Goal: Information Seeking & Learning: Learn about a topic

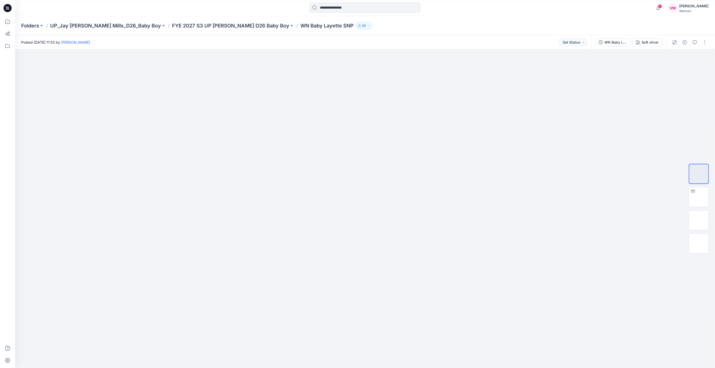
click at [226, 20] on div "Folders UP_Jay Jay Mills_D26_Baby Boy FYE 2027 S3 UP Jay Jay Mills D26 Baby Boy…" at bounding box center [365, 25] width 700 height 19
click at [225, 26] on p "FYE 2027 S3 UP [PERSON_NAME] D26 Baby Boy" at bounding box center [230, 25] width 117 height 7
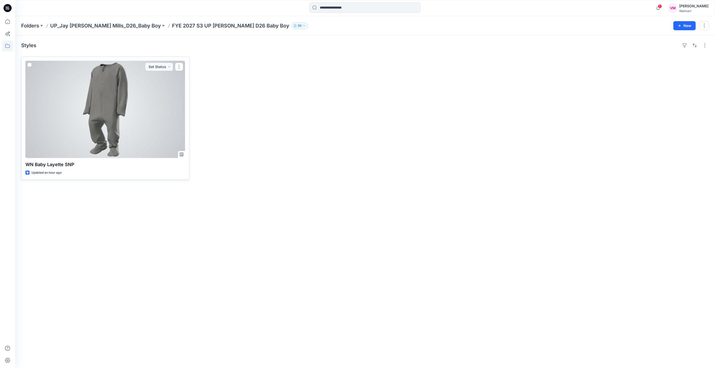
click at [90, 118] on div at bounding box center [105, 109] width 160 height 97
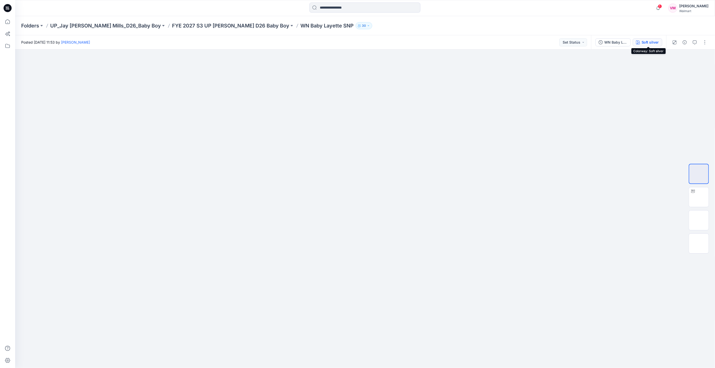
click at [648, 42] on div "Soft silver" at bounding box center [650, 43] width 17 height 6
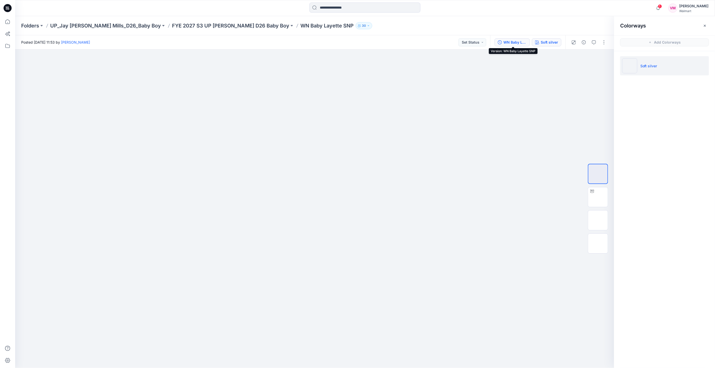
click at [515, 43] on div "WN Baby Layette SNP" at bounding box center [515, 43] width 23 height 6
click at [598, 197] on img at bounding box center [598, 197] width 0 height 0
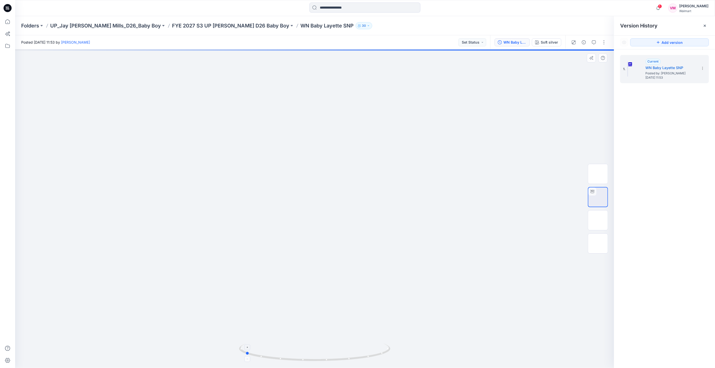
drag, startPoint x: 383, startPoint y: 349, endPoint x: 389, endPoint y: 340, distance: 10.6
click at [313, 345] on icon at bounding box center [315, 353] width 153 height 19
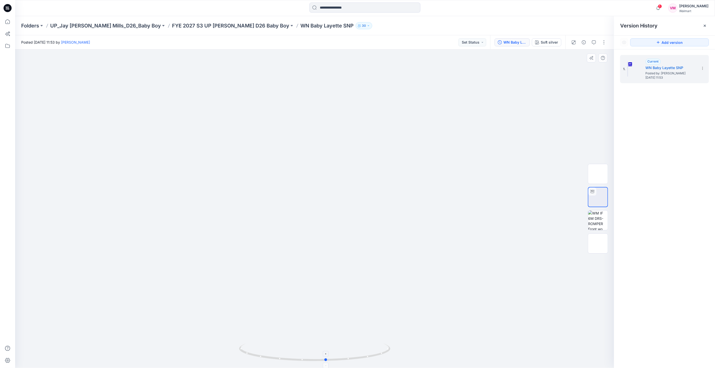
drag, startPoint x: 363, startPoint y: 361, endPoint x: 293, endPoint y: 350, distance: 71.1
click at [293, 350] on icon at bounding box center [315, 353] width 153 height 19
click at [211, 27] on p "FYE 2027 S3 UP [PERSON_NAME] D26 Baby Boy" at bounding box center [230, 25] width 117 height 7
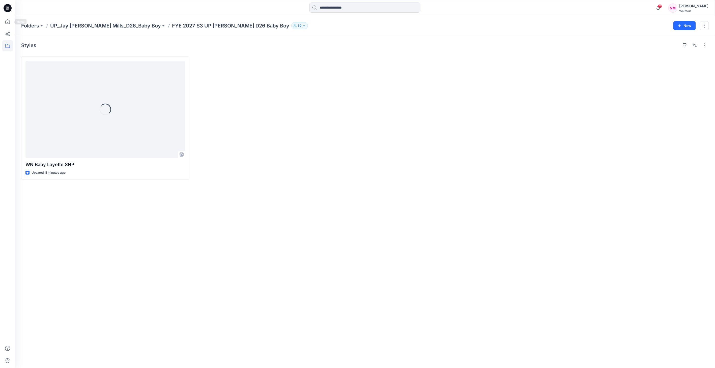
click at [5, 14] on icon at bounding box center [8, 8] width 8 height 16
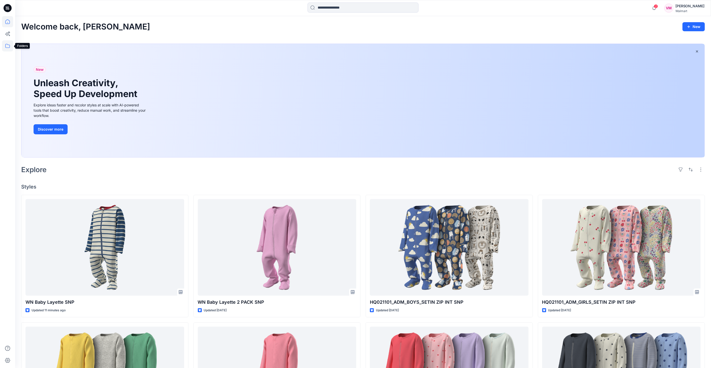
click at [9, 45] on icon at bounding box center [7, 45] width 11 height 11
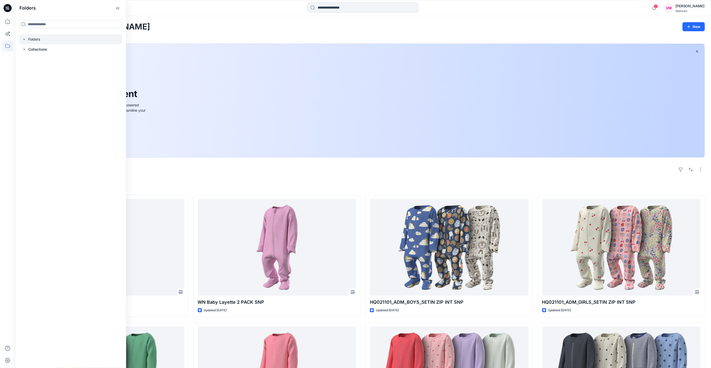
click at [49, 37] on div at bounding box center [70, 39] width 103 height 10
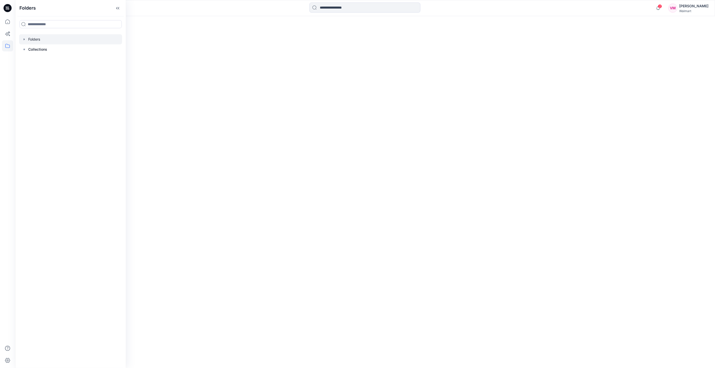
click at [22, 40] on icon "button" at bounding box center [24, 39] width 4 height 4
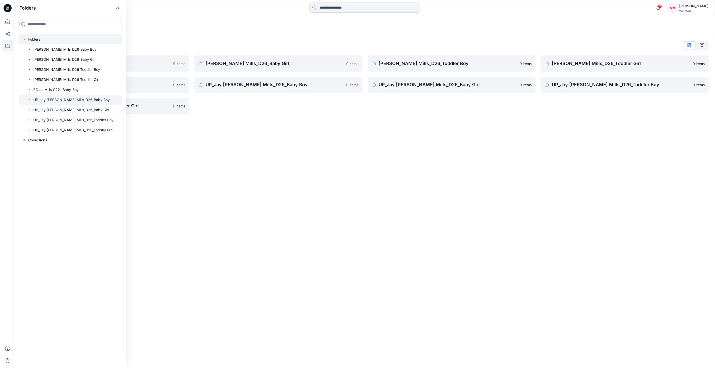
click at [70, 101] on div at bounding box center [70, 100] width 103 height 10
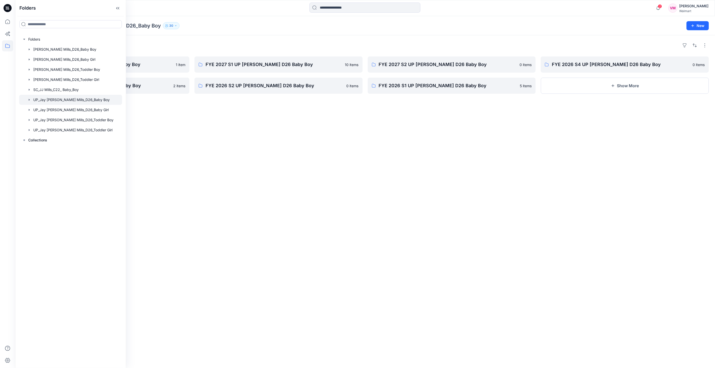
click at [226, 138] on div "Folders FYE 2027 S3 UP Jay Jay Mills D26 Baby Boy 1 item FYE 2026 S3 UP Jay Jay…" at bounding box center [365, 201] width 700 height 333
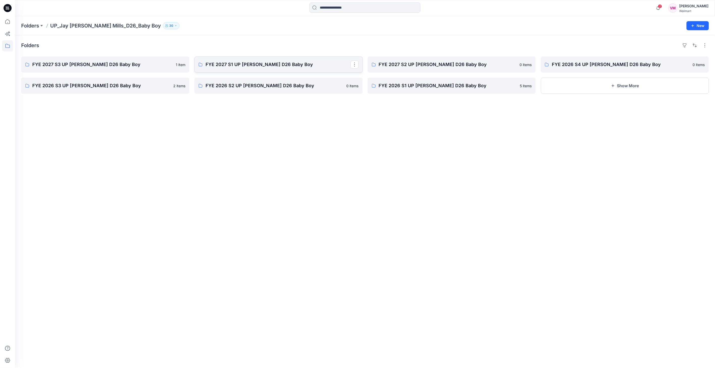
click at [240, 65] on p "FYE 2027 S1 UP Jay Jay Mills D26 Baby Boy" at bounding box center [278, 64] width 145 height 7
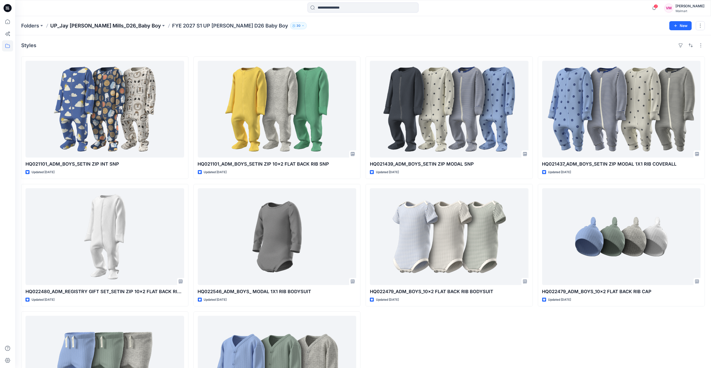
click at [115, 27] on p "UP_Jay [PERSON_NAME] Mills_D26_Baby Boy" at bounding box center [105, 25] width 111 height 7
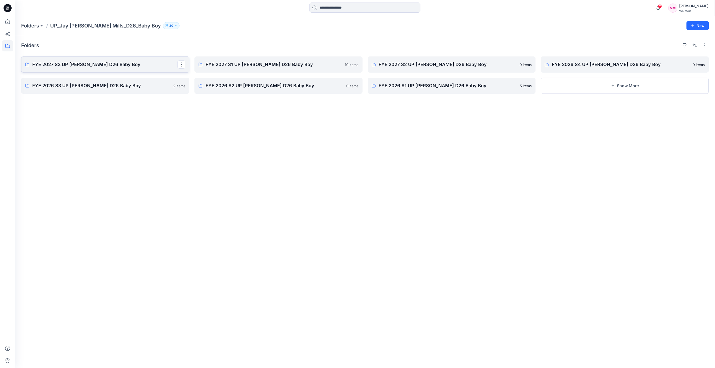
click at [102, 64] on p "FYE 2027 S3 UP [PERSON_NAME] D26 Baby Boy" at bounding box center [104, 64] width 145 height 7
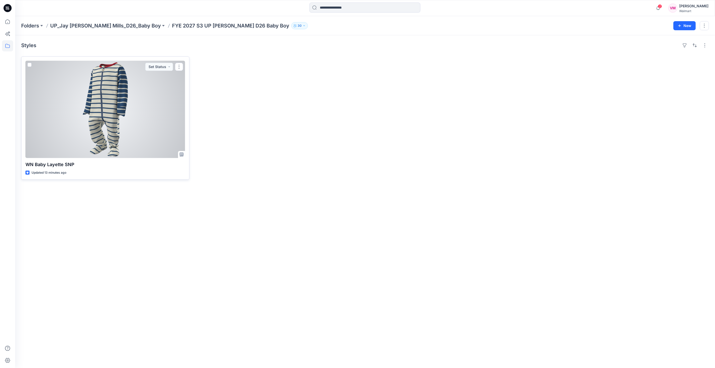
click at [138, 106] on div at bounding box center [105, 109] width 160 height 97
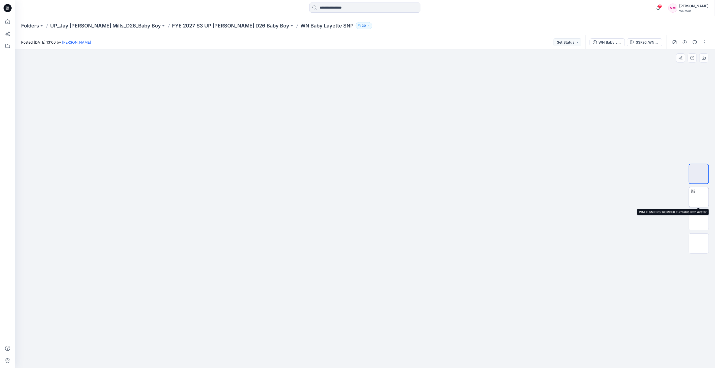
click at [699, 197] on img at bounding box center [699, 197] width 0 height 0
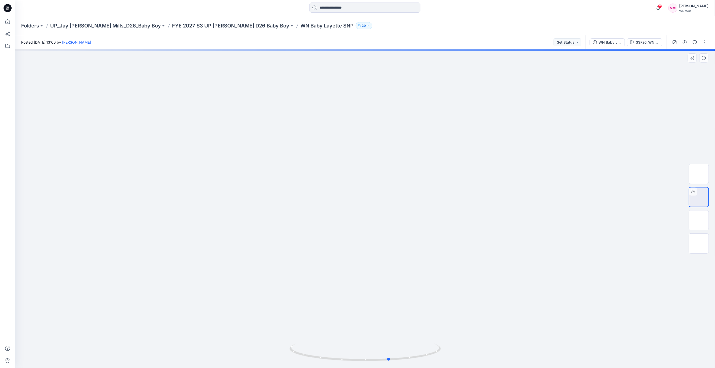
drag, startPoint x: 427, startPoint y: 347, endPoint x: 452, endPoint y: 347, distance: 24.5
click at [452, 347] on div at bounding box center [365, 208] width 700 height 319
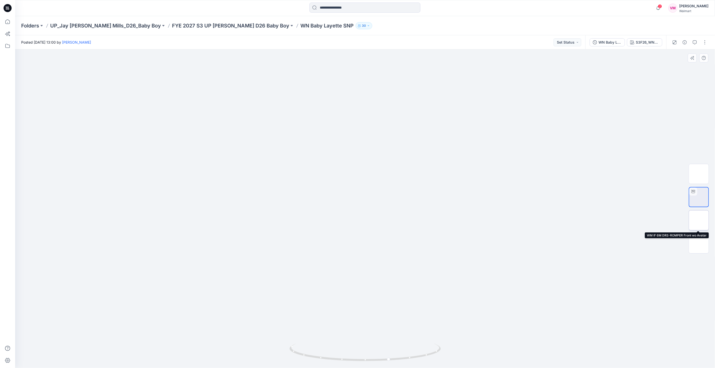
click at [699, 221] on img at bounding box center [699, 221] width 0 height 0
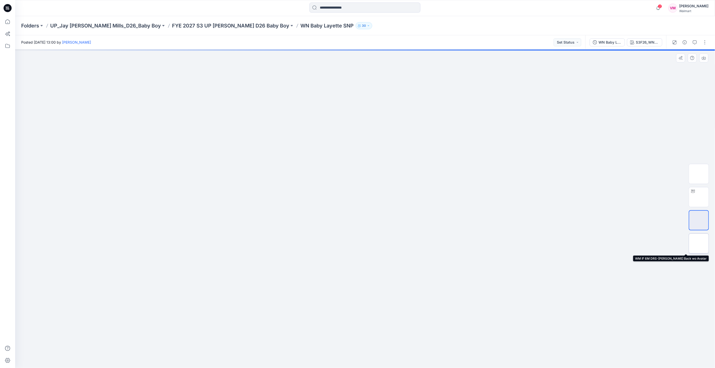
click at [699, 244] on img at bounding box center [699, 244] width 0 height 0
click at [699, 174] on img at bounding box center [699, 174] width 0 height 0
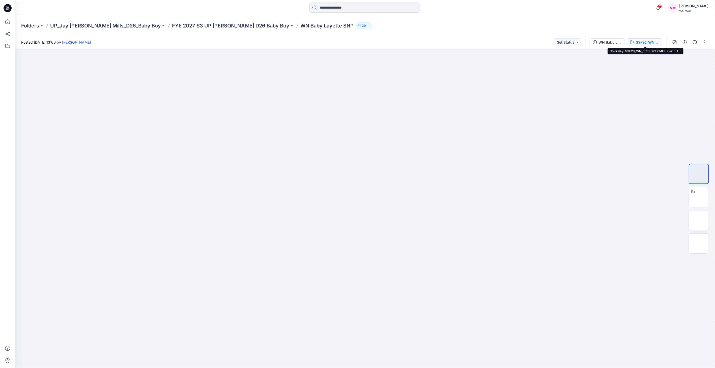
click at [639, 43] on div "S3F26_WN_6516 OPT2 MELLOW BLUE" at bounding box center [647, 43] width 23 height 6
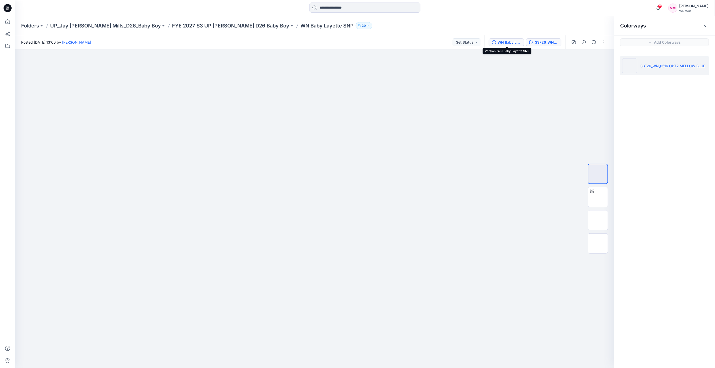
click at [508, 43] on div "WN Baby Layette SNP" at bounding box center [509, 43] width 23 height 6
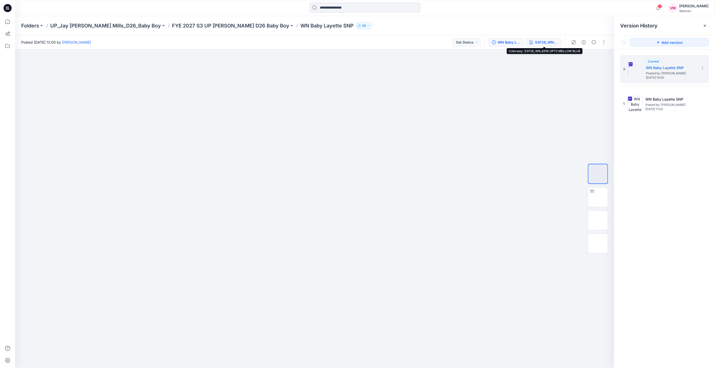
click at [533, 41] on icon "button" at bounding box center [532, 42] width 4 height 4
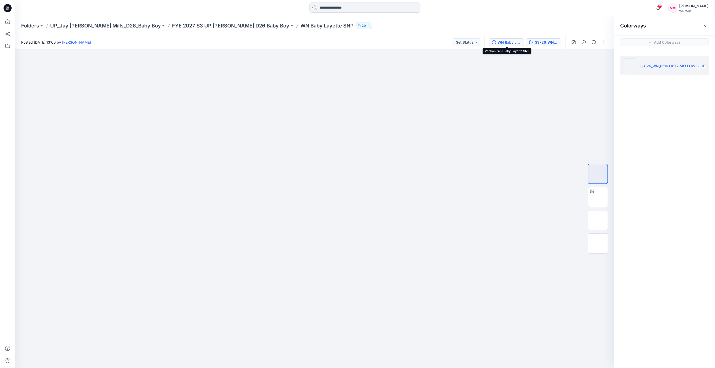
click at [511, 42] on div "WN Baby Layette SNP" at bounding box center [509, 43] width 23 height 6
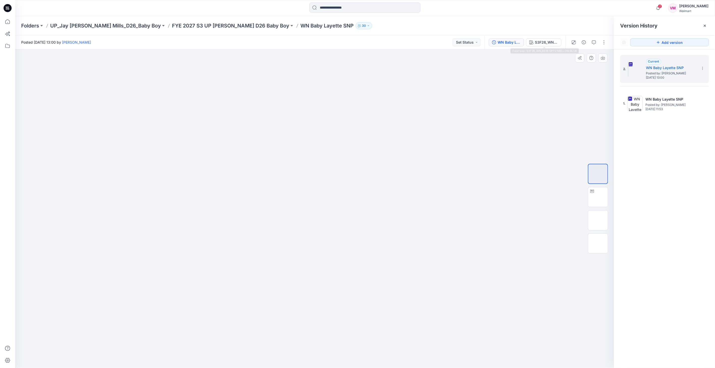
drag, startPoint x: 409, startPoint y: 212, endPoint x: 352, endPoint y: 203, distance: 58.0
click at [353, 83] on img at bounding box center [315, 83] width 252 height 0
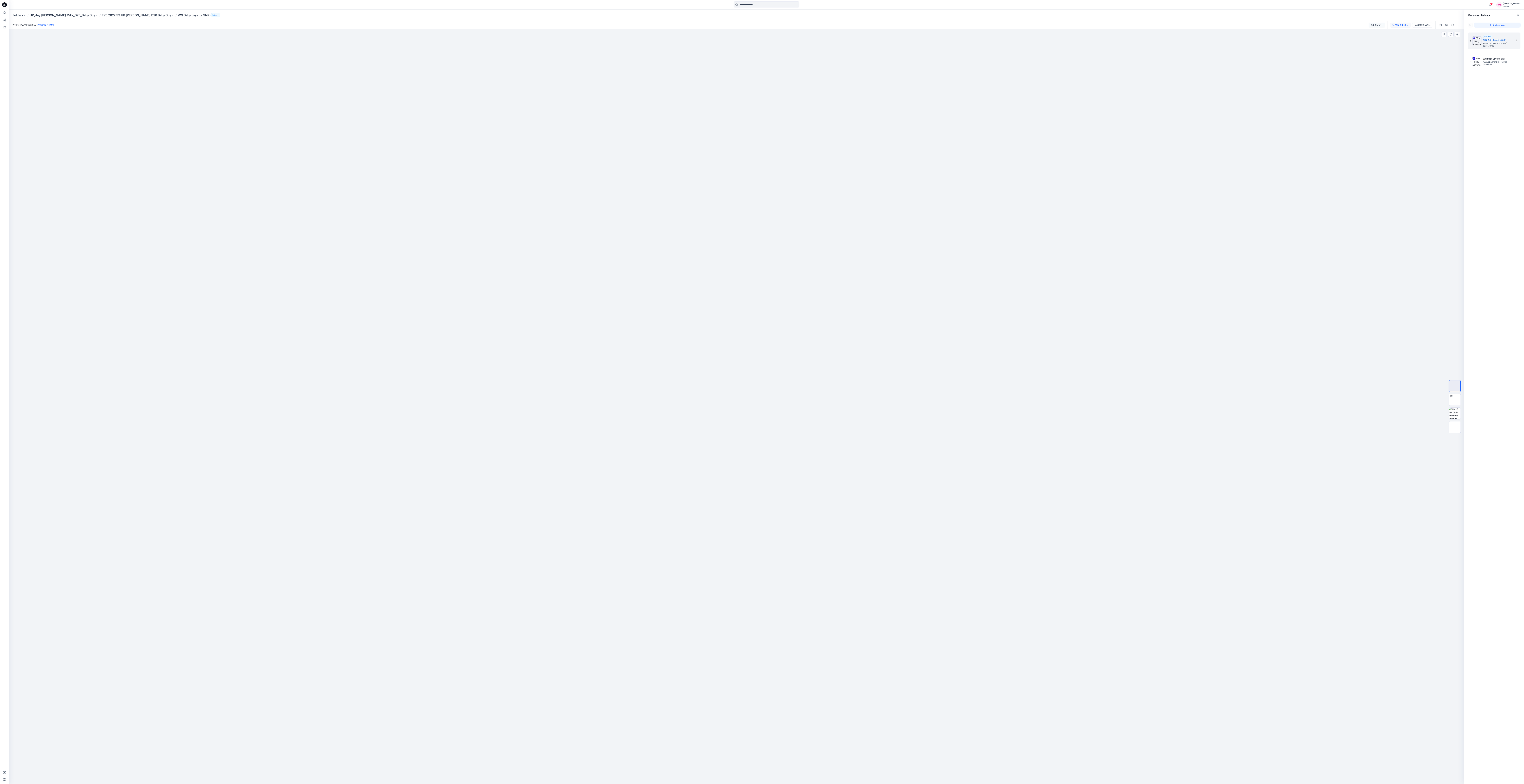
drag, startPoint x: 825, startPoint y: 290, endPoint x: 860, endPoint y: 370, distance: 87.3
click at [423, 218] on div at bounding box center [737, 406] width 1455 height 755
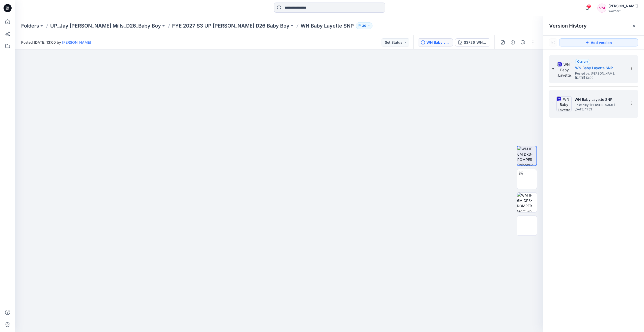
click at [570, 111] on img at bounding box center [563, 103] width 15 height 15
click at [589, 74] on span "Posted by: [PERSON_NAME]" at bounding box center [600, 73] width 50 height 5
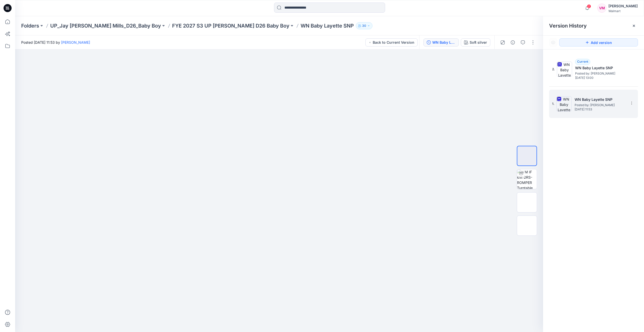
click at [584, 109] on span "Saturday, September 20, 2025 11:53" at bounding box center [600, 110] width 50 height 4
click at [599, 81] on div "2. Current WN Baby Layette SNP Posted by: Vasanthakumar Mani Saturday, Septembe…" at bounding box center [590, 69] width 76 height 24
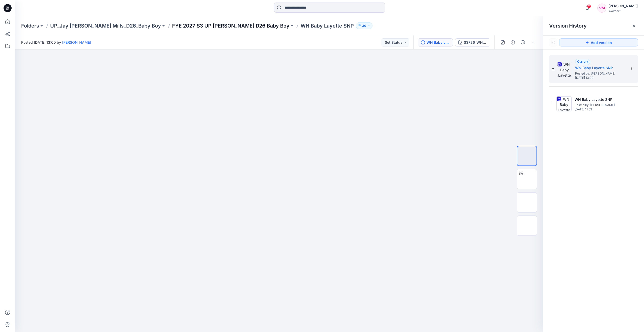
click at [225, 26] on p "FYE 2027 S3 UP [PERSON_NAME] D26 Baby Boy" at bounding box center [230, 25] width 117 height 7
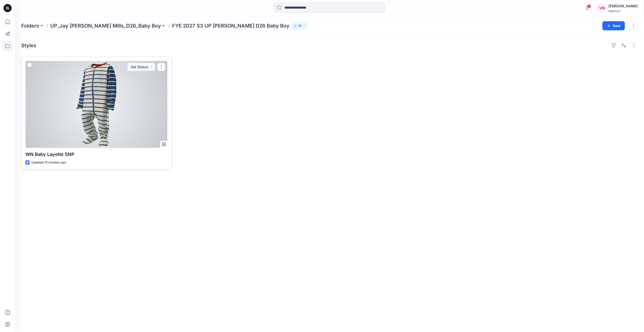
click at [98, 123] on div at bounding box center [96, 104] width 142 height 87
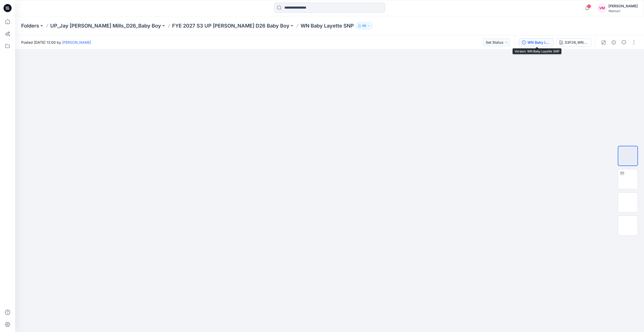
click at [539, 41] on div "WN Baby Layette SNP" at bounding box center [538, 43] width 23 height 6
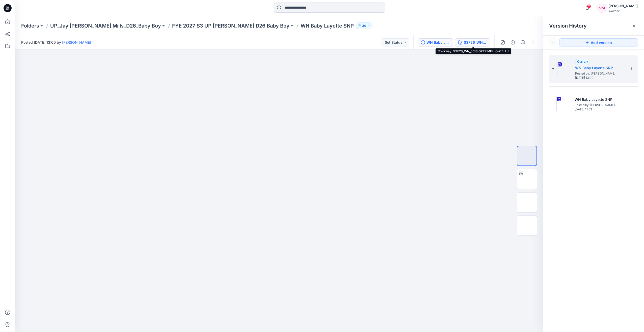
click at [466, 42] on div "S3F26_WN_6516 OPT2 MELLOW BLUE" at bounding box center [475, 43] width 23 height 6
click at [180, 21] on div "Folders UP_Jay Jay Mills_D26_Baby Boy FYE 2027 S3 UP Jay Jay Mills D26 Baby Boy…" at bounding box center [329, 25] width 629 height 19
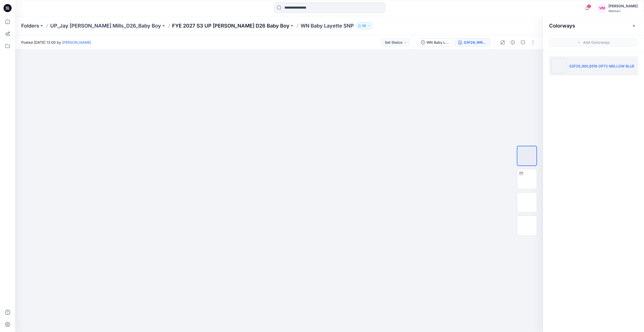
click at [180, 24] on p "FYE 2027 S3 UP [PERSON_NAME] D26 Baby Boy" at bounding box center [230, 25] width 117 height 7
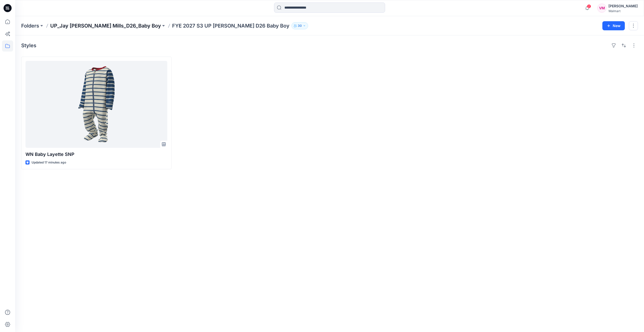
click at [108, 23] on p "UP_Jay [PERSON_NAME] Mills_D26_Baby Boy" at bounding box center [105, 25] width 111 height 7
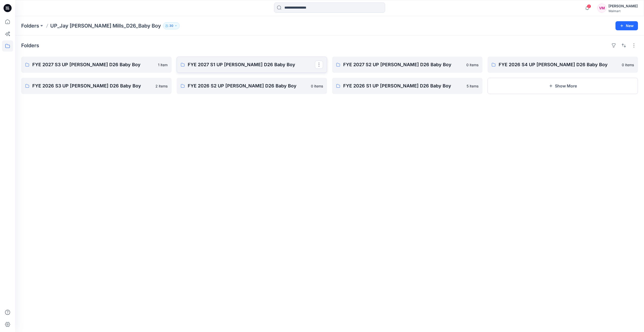
click at [249, 61] on p "FYE 2027 S1 UP Jay Jay Mills D26 Baby Boy" at bounding box center [251, 64] width 127 height 7
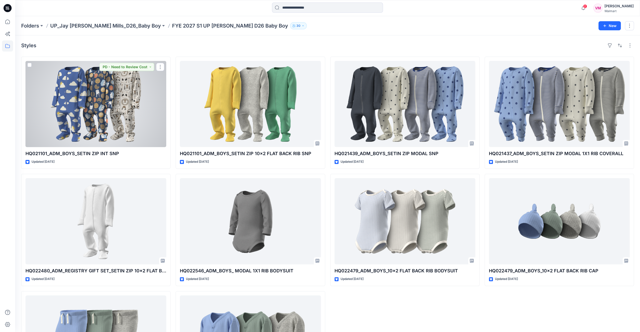
click at [91, 106] on div at bounding box center [95, 104] width 141 height 86
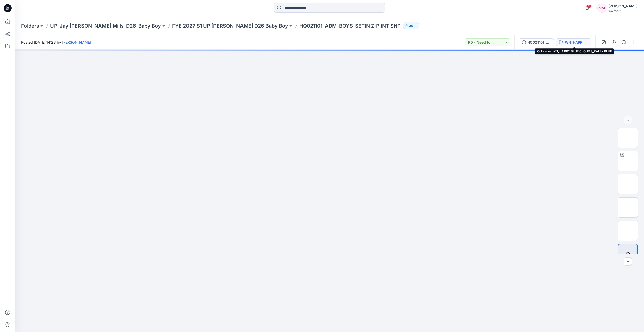
click at [579, 44] on div "WN_HAPPY BLUE CLOUDS_RALLY BLUE" at bounding box center [576, 43] width 23 height 6
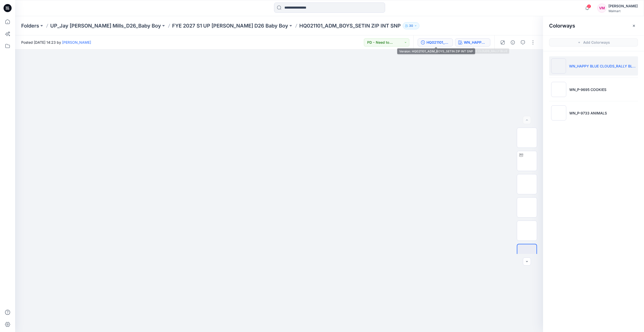
click at [437, 42] on div "HQ021101_ADM_BOYS_SETIN ZIP INT SNP" at bounding box center [437, 43] width 23 height 6
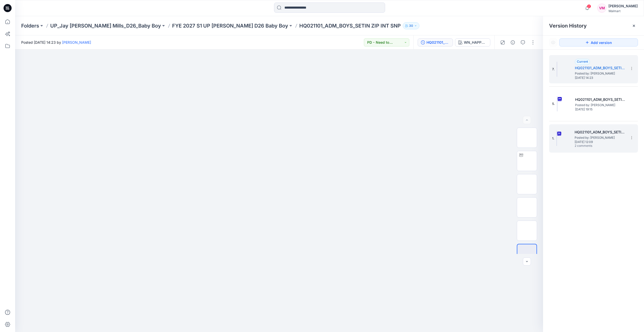
click at [585, 138] on span "Posted by: [PERSON_NAME]" at bounding box center [600, 137] width 50 height 5
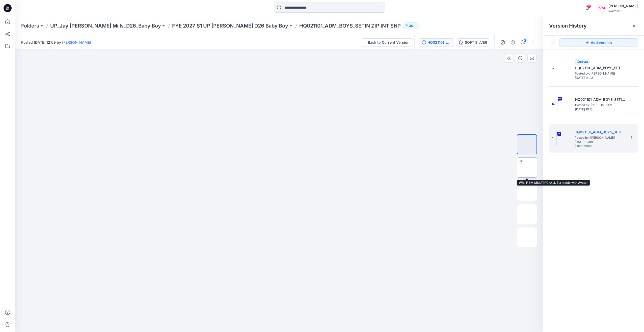
click at [527, 167] on img at bounding box center [527, 167] width 0 height 0
drag, startPoint x: 340, startPoint y: 317, endPoint x: 327, endPoint y: 217, distance: 100.8
click at [363, 319] on div at bounding box center [279, 190] width 528 height 282
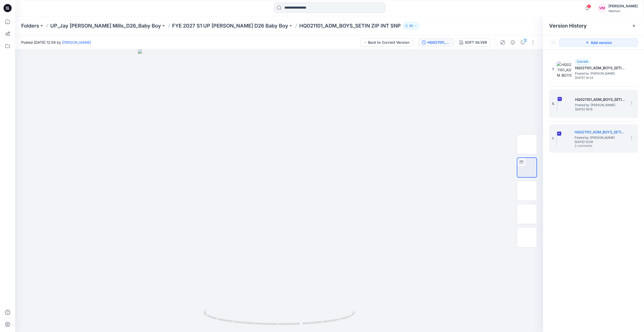
click at [620, 104] on span "Posted by: [PERSON_NAME]" at bounding box center [600, 104] width 50 height 5
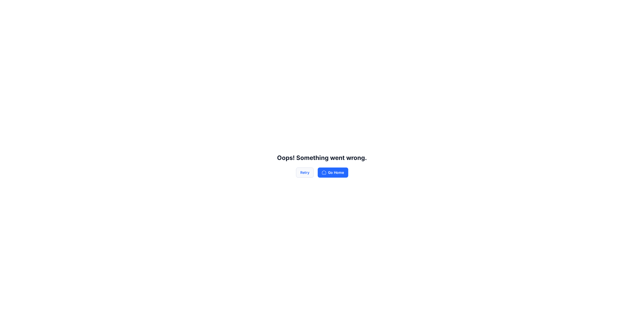
click at [305, 173] on button "Retry" at bounding box center [305, 172] width 18 height 10
click at [308, 173] on button "Retry" at bounding box center [305, 172] width 18 height 10
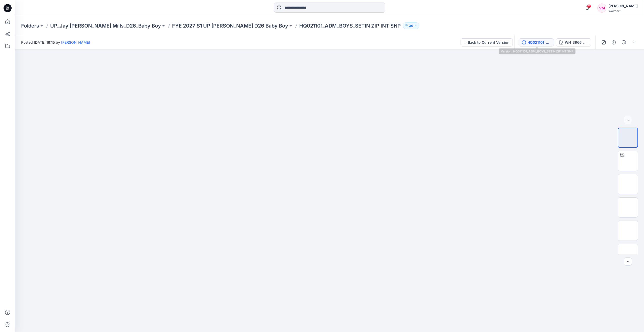
click at [540, 42] on div "HQ021101_ADM_BOYS_SETIN ZIP INT SNP" at bounding box center [538, 43] width 23 height 6
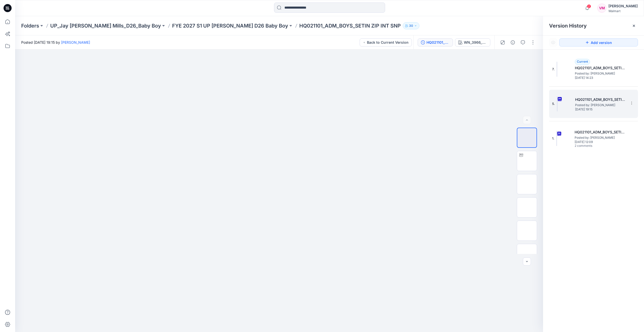
click at [593, 105] on span "Posted by: [PERSON_NAME]" at bounding box center [600, 104] width 50 height 5
click at [527, 244] on img at bounding box center [527, 244] width 0 height 0
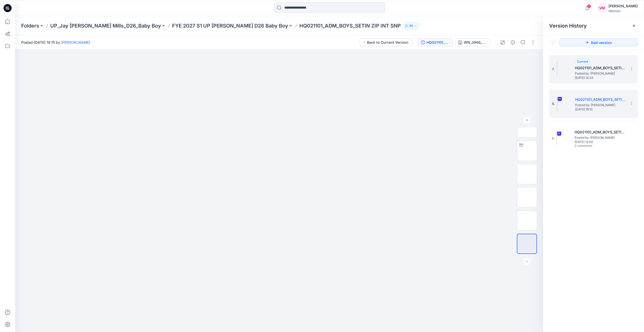
click at [592, 76] on span "Tuesday, July 15, 2025 14:23" at bounding box center [600, 78] width 50 height 4
click at [605, 98] on h5 "HQ021101_ADM_BOYS_SETIN ZIP INT SNP" at bounding box center [600, 99] width 50 height 6
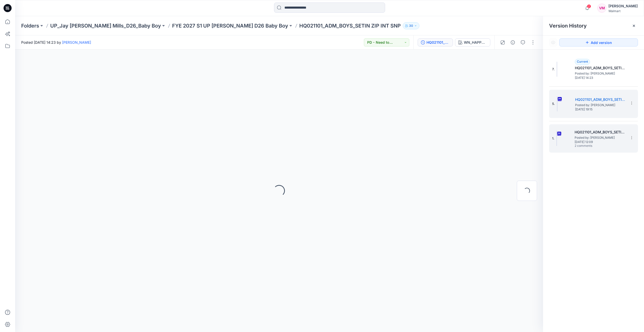
click at [589, 144] on span "2 comments" at bounding box center [592, 146] width 35 height 4
click at [582, 97] on h5 "HQ021101_ADM_BOYS_SETIN ZIP INT SNP" at bounding box center [600, 99] width 50 height 6
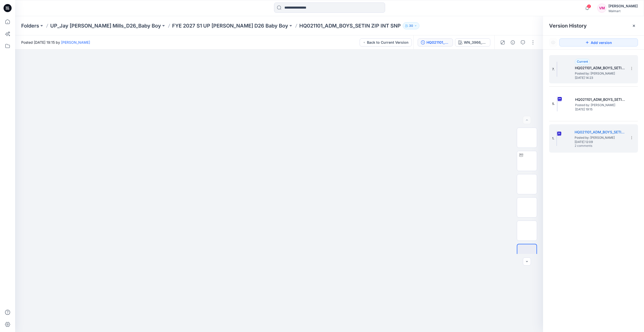
click at [582, 73] on span "Posted by: [PERSON_NAME]" at bounding box center [600, 73] width 50 height 5
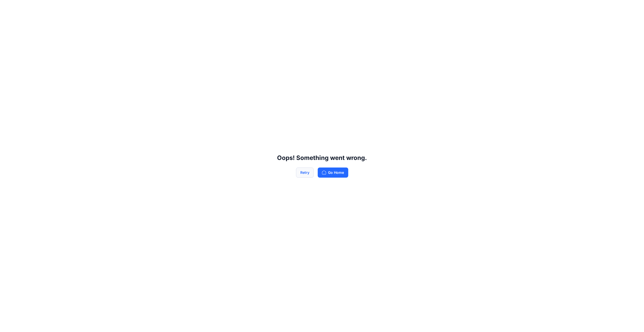
drag, startPoint x: 299, startPoint y: 179, endPoint x: 303, endPoint y: 172, distance: 8.1
click at [299, 179] on div "Oops! Something went wrong. Retry Go Home" at bounding box center [322, 166] width 644 height 332
click at [303, 171] on button "Retry" at bounding box center [305, 172] width 18 height 10
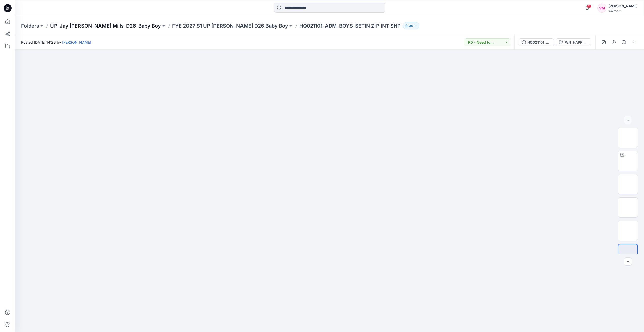
click at [104, 25] on p "UP_Jay [PERSON_NAME] Mills_D26_Baby Boy" at bounding box center [105, 25] width 111 height 7
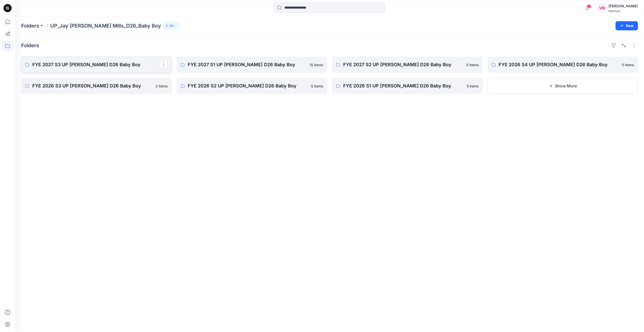
click at [79, 64] on p "FYE 2027 S3 UP [PERSON_NAME] D26 Baby Boy" at bounding box center [95, 64] width 127 height 7
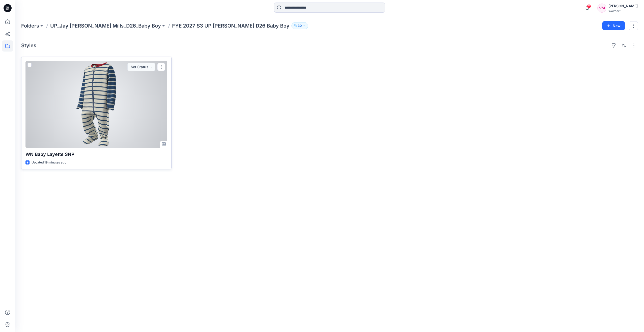
click at [93, 115] on div at bounding box center [96, 104] width 142 height 87
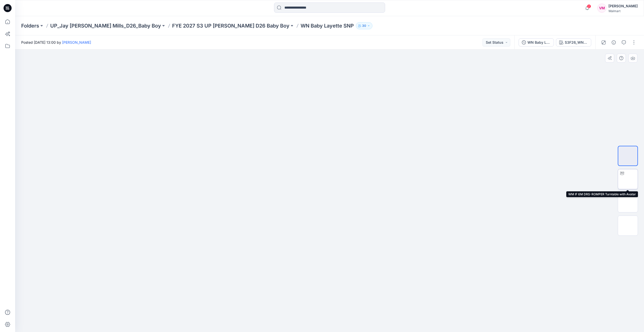
click at [628, 179] on img at bounding box center [628, 179] width 0 height 0
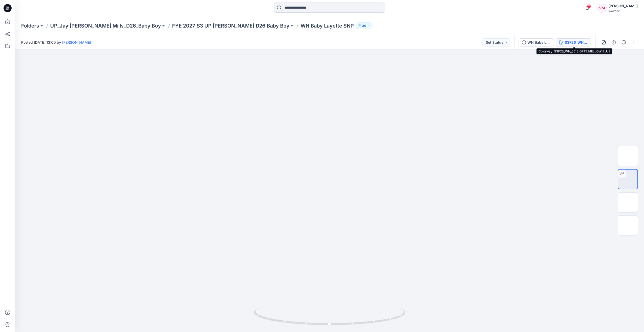
click at [567, 44] on div "S3F26_WN_6516 OPT2 MELLOW BLUE" at bounding box center [576, 43] width 23 height 6
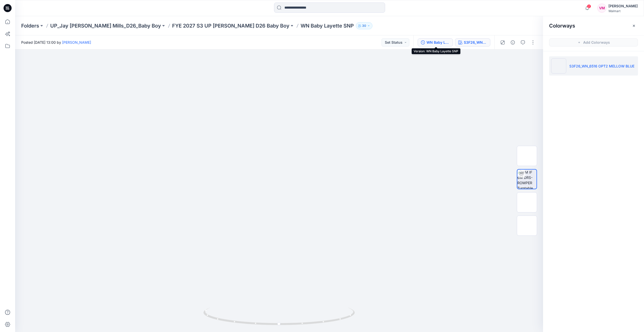
click at [432, 43] on div "WN Baby Layette SNP" at bounding box center [437, 43] width 23 height 6
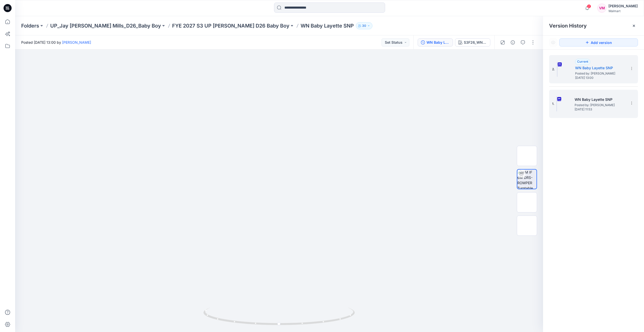
click at [584, 110] on span "Saturday, September 20, 2025 11:53" at bounding box center [600, 110] width 50 height 4
click at [580, 71] on span "Posted by: [PERSON_NAME]" at bounding box center [600, 73] width 50 height 5
click at [576, 117] on div "1. WN Baby Layette SNP Posted by: Vasanthakumar Mani Saturday, September 20, 20…" at bounding box center [593, 104] width 89 height 28
click at [579, 112] on div "1. WN Baby Layette SNP Posted by: Vasanthakumar Mani Saturday, September 20, 20…" at bounding box center [590, 104] width 76 height 24
click at [604, 70] on h5 "WN Baby Layette SNP" at bounding box center [600, 68] width 50 height 6
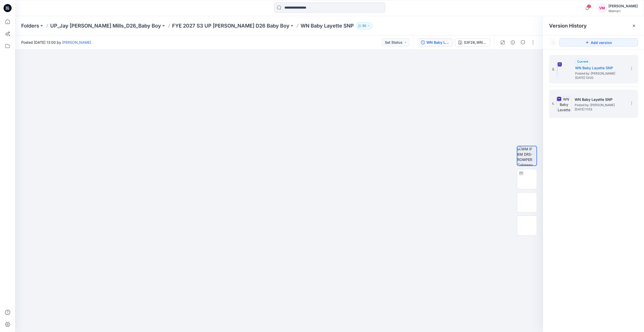
click at [612, 105] on span "Posted by: [PERSON_NAME]" at bounding box center [600, 104] width 50 height 5
click at [217, 25] on p "FYE 2027 S3 UP [PERSON_NAME] D26 Baby Boy" at bounding box center [230, 25] width 117 height 7
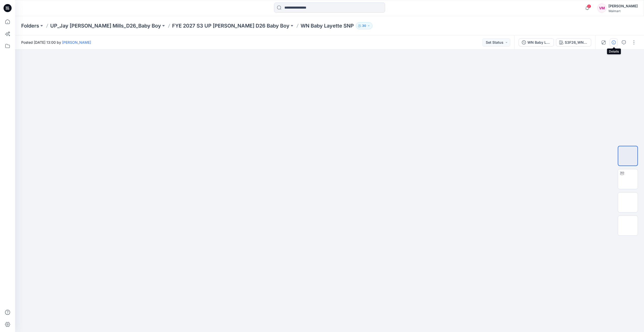
click at [613, 41] on icon "button" at bounding box center [614, 42] width 4 height 4
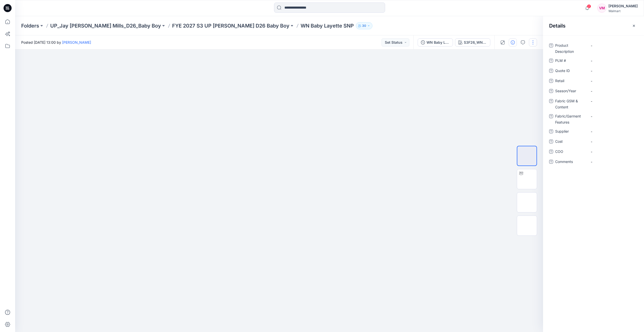
click at [531, 42] on button "button" at bounding box center [533, 42] width 8 height 8
click at [523, 42] on icon "button" at bounding box center [523, 42] width 4 height 4
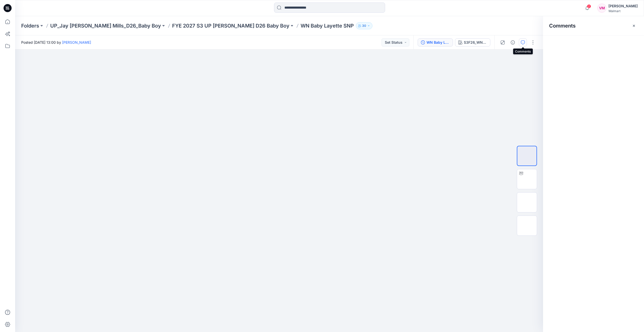
click at [523, 42] on icon "button" at bounding box center [523, 42] width 4 height 4
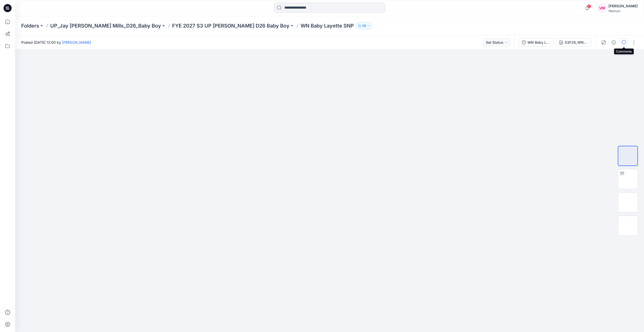
click at [624, 43] on icon "button" at bounding box center [624, 42] width 4 height 4
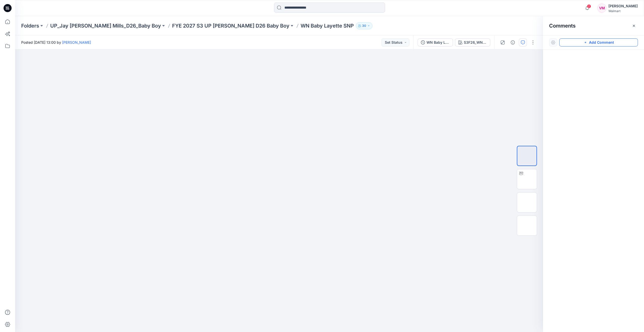
click at [605, 43] on button "Add Comment" at bounding box center [598, 42] width 79 height 8
click at [368, 125] on div "1" at bounding box center [279, 190] width 528 height 282
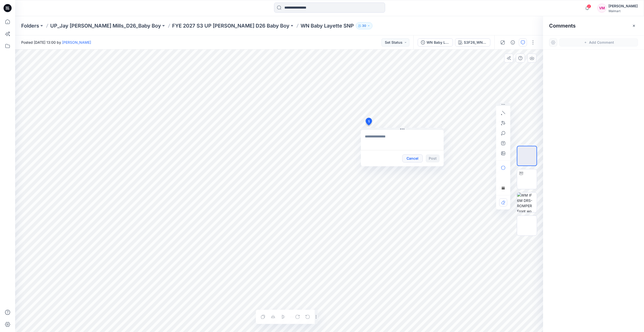
click at [416, 158] on button "Cancel" at bounding box center [412, 158] width 20 height 8
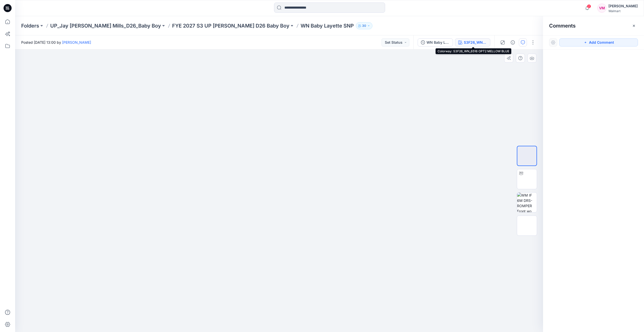
click at [470, 43] on div "S3F26_WN_6516 OPT2 MELLOW BLUE" at bounding box center [475, 43] width 23 height 6
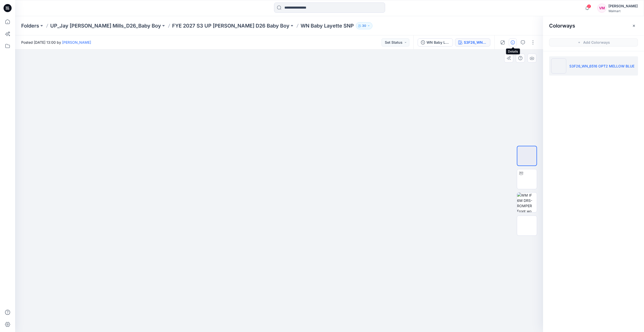
click at [517, 42] on div at bounding box center [517, 42] width 47 height 14
click at [515, 42] on icon "button" at bounding box center [513, 42] width 4 height 4
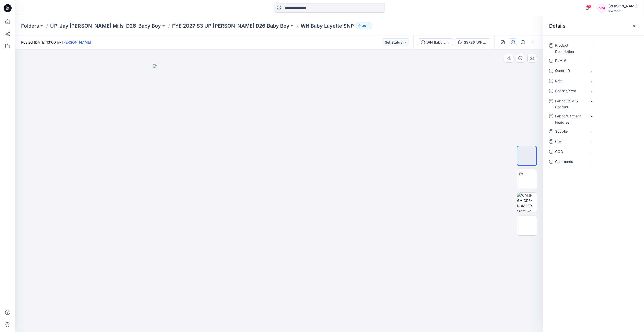
click at [431, 123] on div at bounding box center [279, 190] width 528 height 282
click at [587, 7] on span "3" at bounding box center [589, 6] width 4 height 4
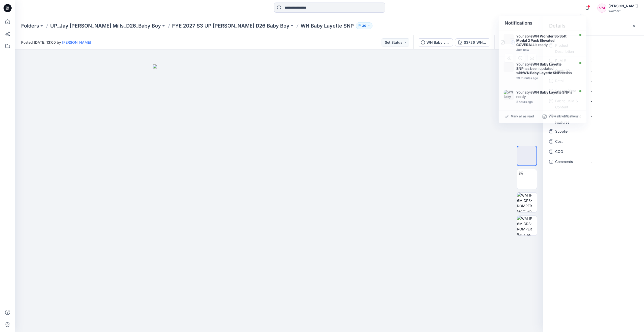
click at [379, 106] on img at bounding box center [279, 197] width 252 height 267
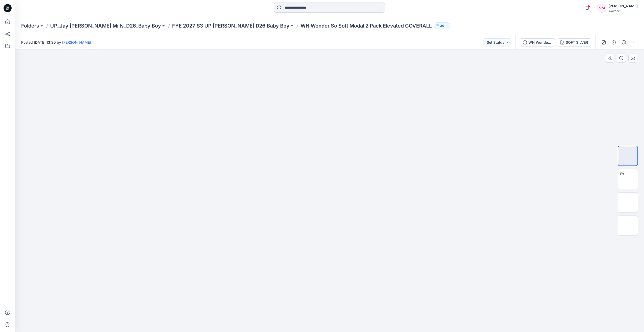
drag, startPoint x: 352, startPoint y: 207, endPoint x: 347, endPoint y: 204, distance: 6.2
click at [352, 64] on img at bounding box center [329, 64] width 252 height 0
click at [628, 179] on img at bounding box center [628, 179] width 0 height 0
drag, startPoint x: 398, startPoint y: 318, endPoint x: 419, endPoint y: 308, distance: 23.3
click at [419, 308] on div at bounding box center [329, 190] width 629 height 282
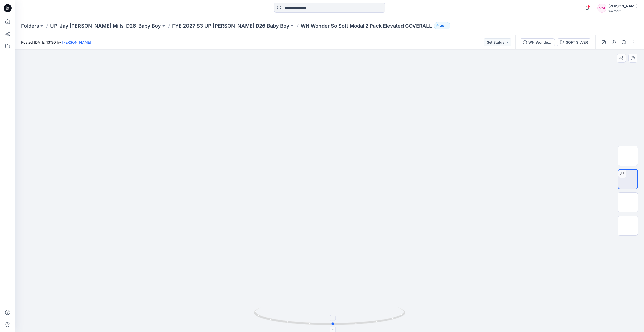
drag, startPoint x: 375, startPoint y: 317, endPoint x: 358, endPoint y: 314, distance: 17.6
click at [358, 314] on icon at bounding box center [330, 316] width 153 height 19
click at [571, 43] on div "SOFT SILVER" at bounding box center [577, 43] width 22 height 6
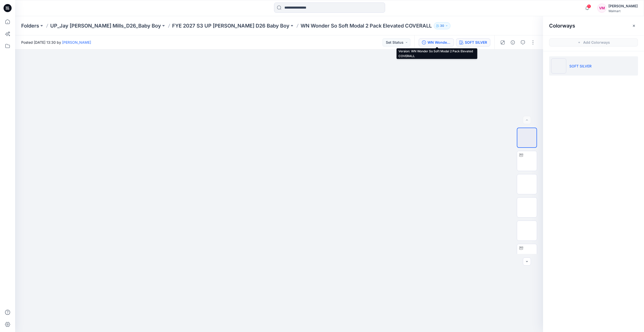
click at [447, 41] on div "WN Wonder So Soft Modal 2 Pack Elevated COVERALL" at bounding box center [438, 43] width 23 height 6
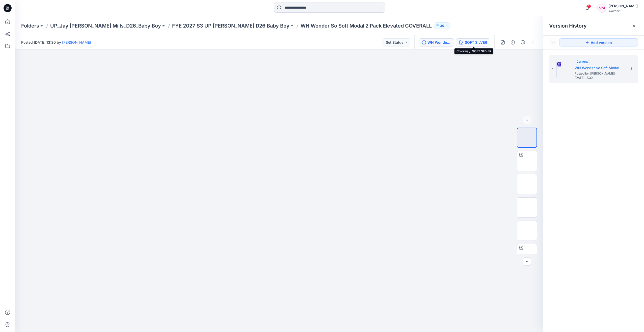
click at [473, 42] on div "SOFT SILVER" at bounding box center [476, 43] width 22 height 6
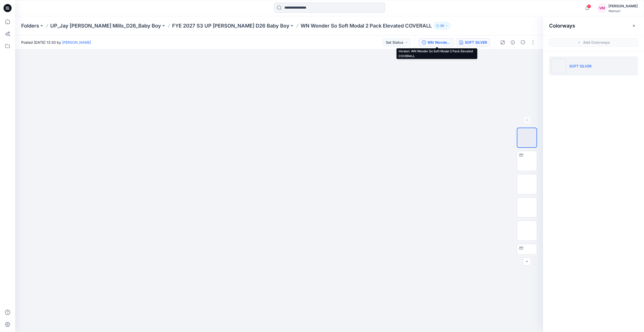
click at [432, 41] on div "WN Wonder So Soft Modal 2 Pack Elevated COVERALL" at bounding box center [438, 43] width 23 height 6
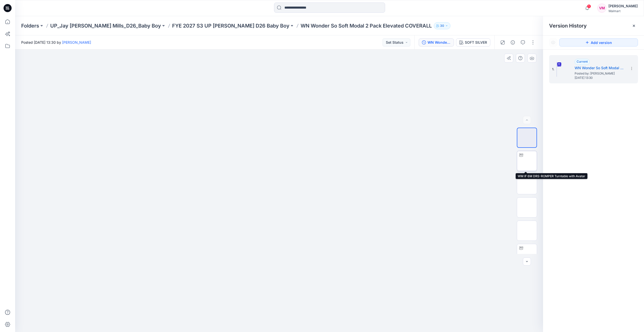
click at [527, 161] on img at bounding box center [527, 161] width 0 height 0
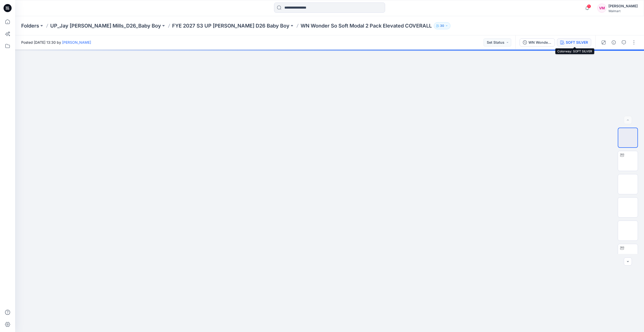
click at [574, 42] on div "SOFT SILVER" at bounding box center [577, 43] width 22 height 6
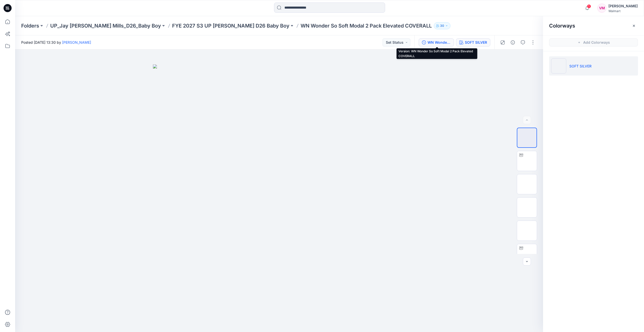
click at [442, 42] on div "WN Wonder So Soft Modal 2 Pack Elevated COVERALL" at bounding box center [438, 43] width 23 height 6
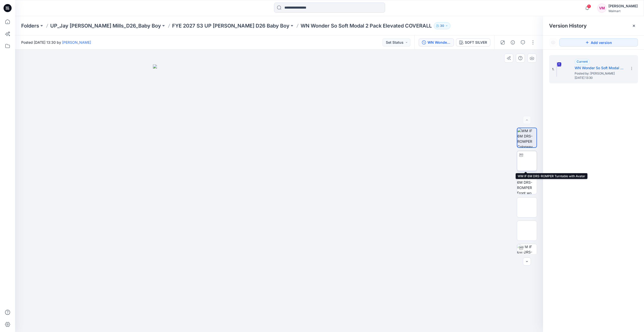
click at [528, 162] on img at bounding box center [527, 161] width 20 height 20
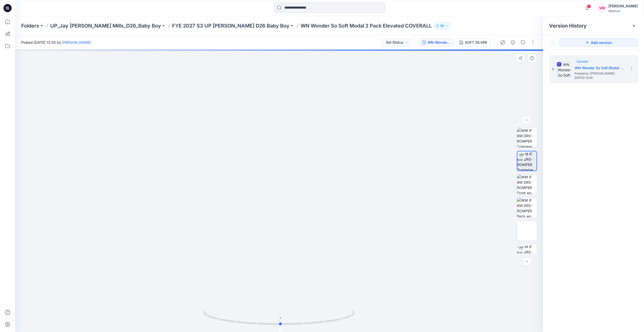
drag, startPoint x: 344, startPoint y: 320, endPoint x: 345, endPoint y: 317, distance: 3.4
click at [345, 317] on icon at bounding box center [279, 316] width 153 height 19
click at [471, 47] on div "WN Wonder So Soft Modal 2 Pack Elevated COVERALL SOFT SILVER" at bounding box center [454, 42] width 80 height 14
click at [471, 44] on div "SOFT SILVER" at bounding box center [476, 43] width 22 height 6
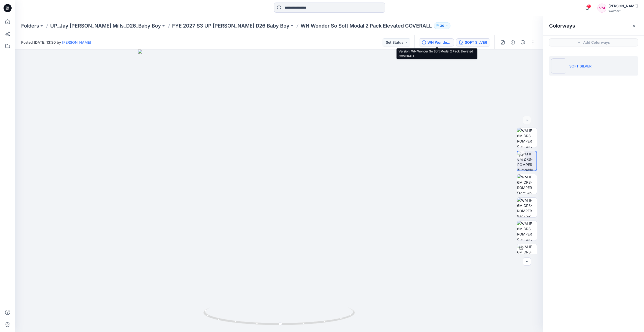
click at [439, 42] on div "WN Wonder So Soft Modal 2 Pack Elevated COVERALL" at bounding box center [438, 43] width 23 height 6
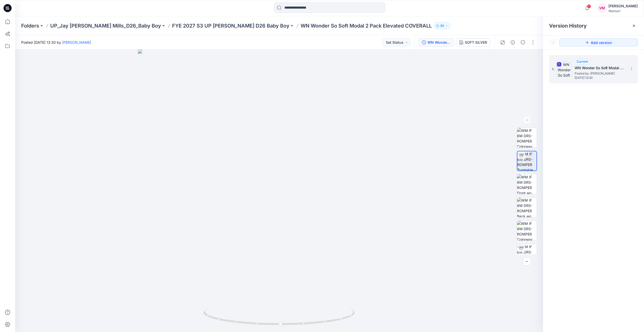
click at [588, 69] on h5 "WN Wonder So Soft Modal 2 Pack Elevated COVERALL" at bounding box center [600, 68] width 50 height 6
click at [631, 67] on icon at bounding box center [632, 68] width 4 height 4
click at [603, 173] on div "1. Current WN Wonder So Soft Modal 2 Pack Elevated COVERALL Posted by: [PERSON_…" at bounding box center [593, 193] width 101 height 289
click at [630, 67] on icon at bounding box center [632, 68] width 4 height 4
click at [613, 150] on div "1. Current WN Wonder So Soft Modal 2 Pack Elevated COVERALL Posted by: [PERSON_…" at bounding box center [593, 193] width 101 height 289
